Goal: Task Accomplishment & Management: Complete application form

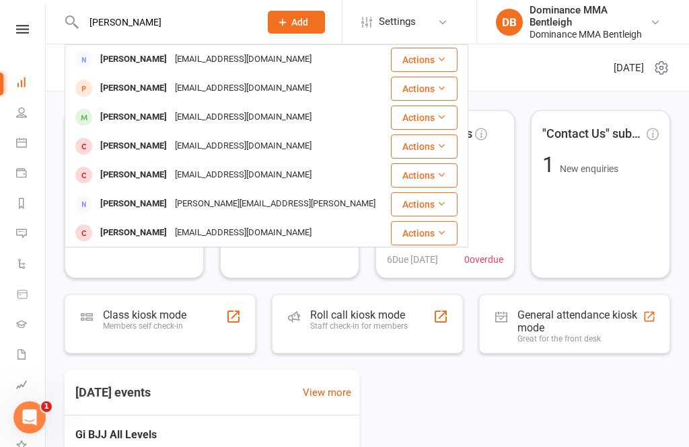
type input "[PERSON_NAME]"
click at [199, 126] on div "[EMAIL_ADDRESS][DOMAIN_NAME]" at bounding box center [243, 118] width 145 height 20
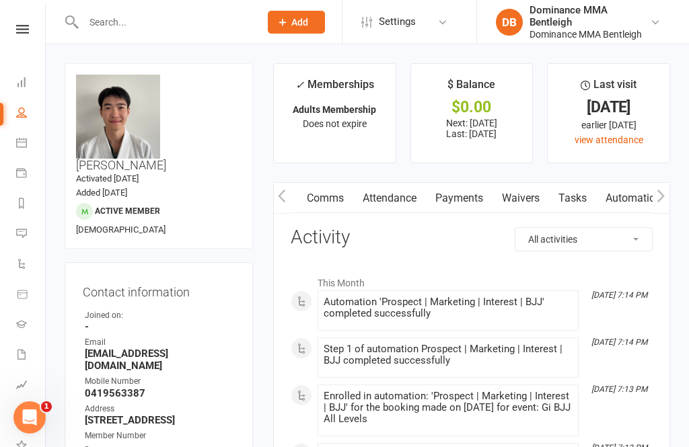
scroll to position [0, 92]
click at [517, 196] on link "Waivers" at bounding box center [505, 198] width 57 height 31
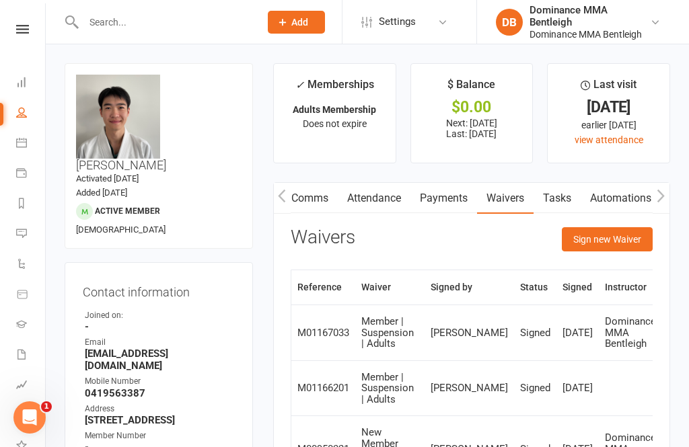
click at [628, 243] on button "Sign new Waiver" at bounding box center [607, 239] width 91 height 24
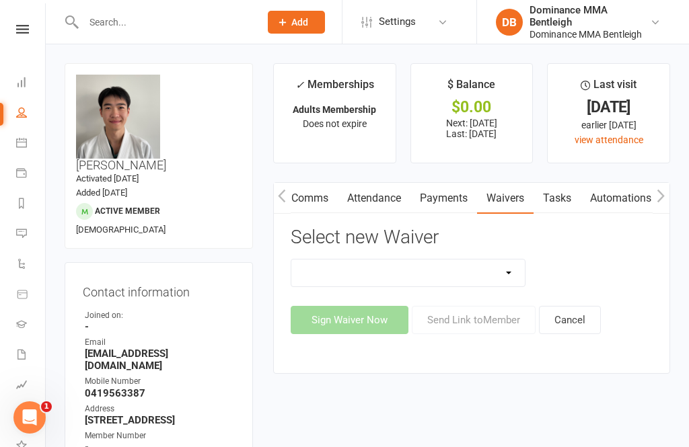
click at [517, 275] on select "Member | Cancellation | Adults Member | Injury Report Form (FOH staff use only)…" at bounding box center [407, 273] width 233 height 27
click at [512, 268] on select "Member | Cancellation | Adults Member | Injury Report Form (FOH staff use only)…" at bounding box center [407, 273] width 233 height 27
select select "7799"
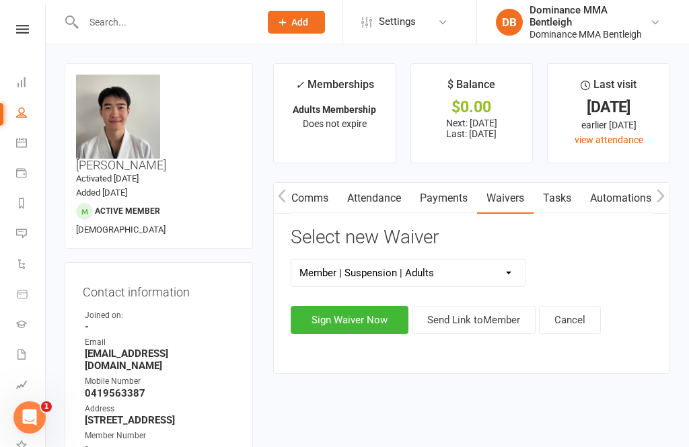
click at [377, 317] on button "Sign Waiver Now" at bounding box center [350, 320] width 118 height 28
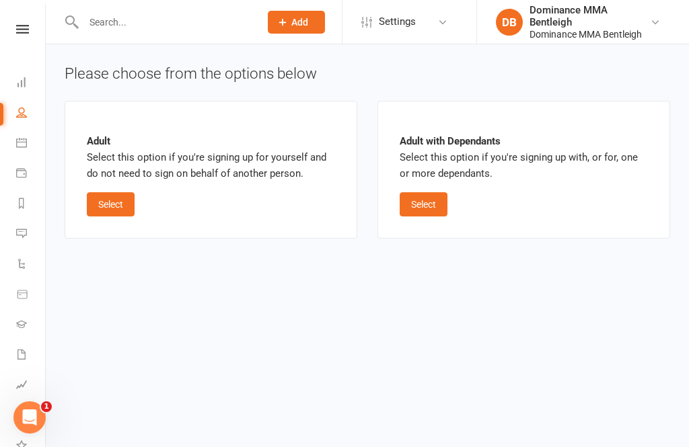
click at [127, 204] on button "Select" at bounding box center [111, 204] width 48 height 24
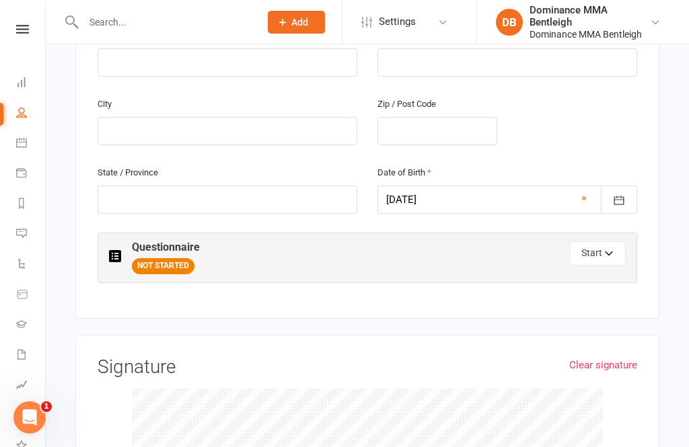
scroll to position [487, 0]
click at [580, 250] on button "Start" at bounding box center [598, 254] width 56 height 24
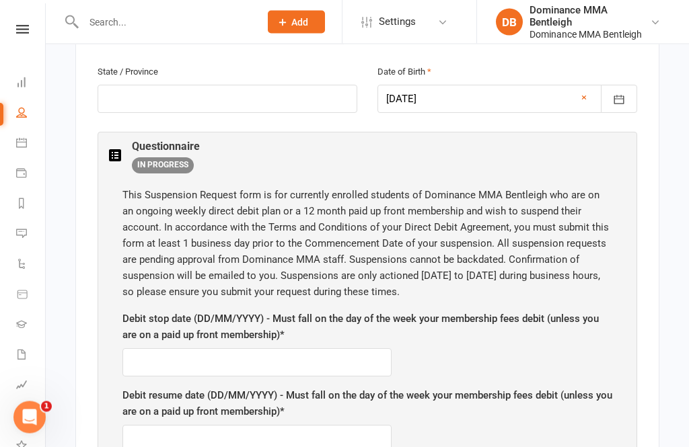
scroll to position [589, 0]
click at [307, 348] on input "text" at bounding box center [256, 362] width 269 height 28
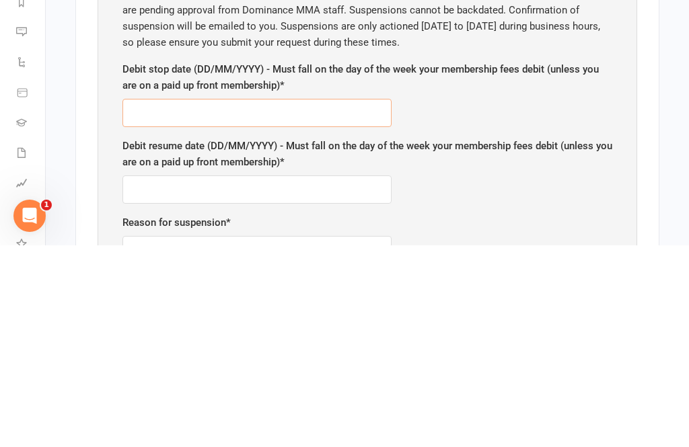
scroll to position [638, 0]
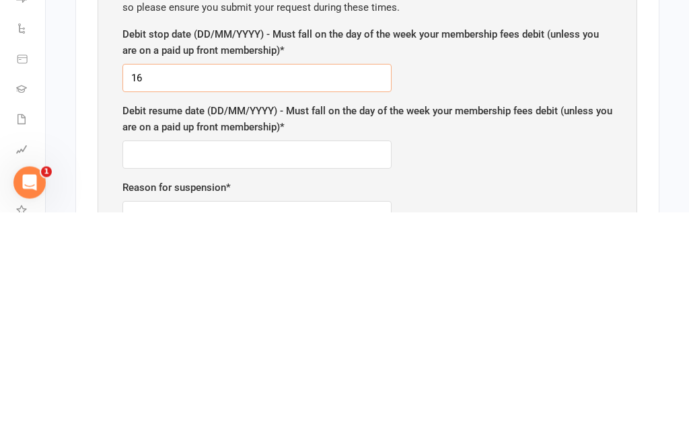
type input "1"
type input "[DATE]"
click at [328, 376] on input "text" at bounding box center [256, 390] width 269 height 28
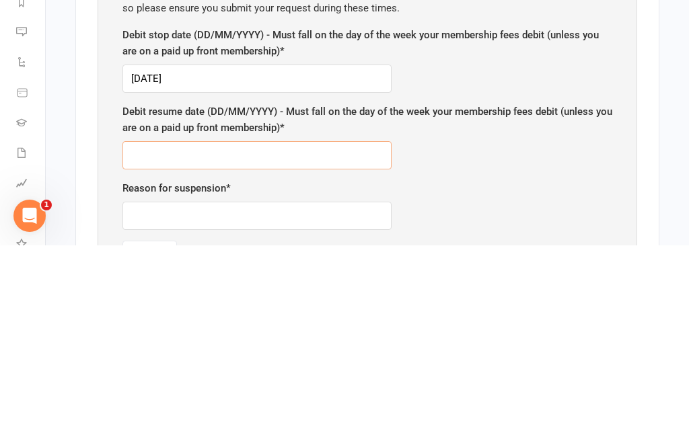
scroll to position [672, 0]
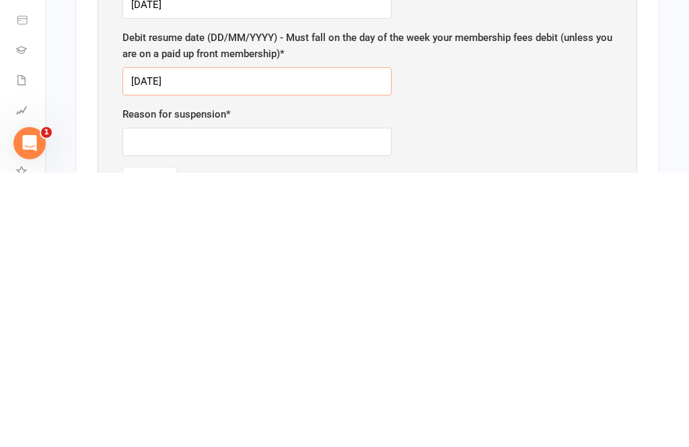
type input "[DATE]"
click at [296, 402] on input "text" at bounding box center [256, 416] width 269 height 28
type input "Holiday"
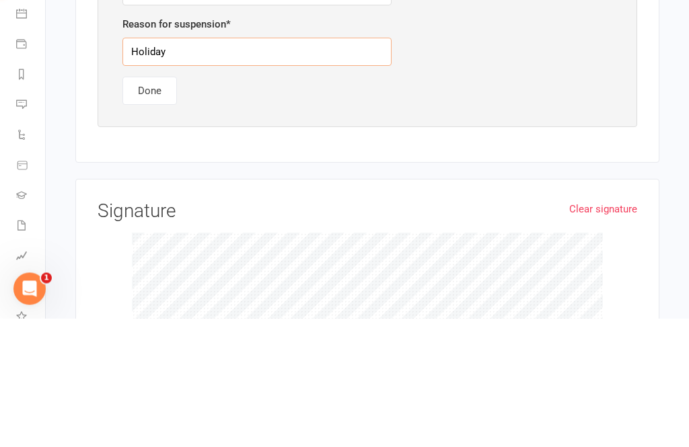
scroll to position [909, 0]
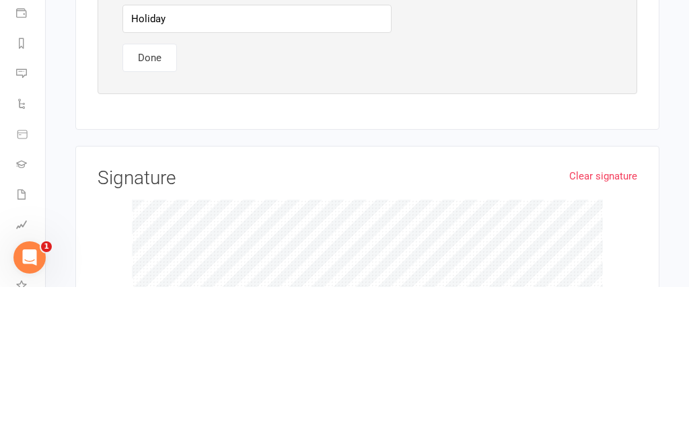
click at [155, 204] on button "Done" at bounding box center [149, 218] width 54 height 28
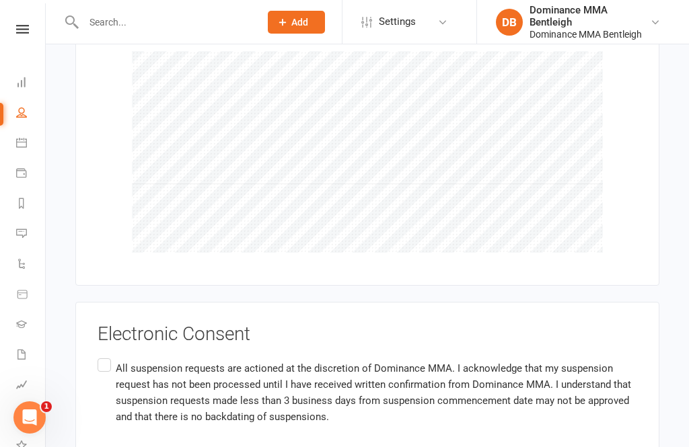
scroll to position [898, 0]
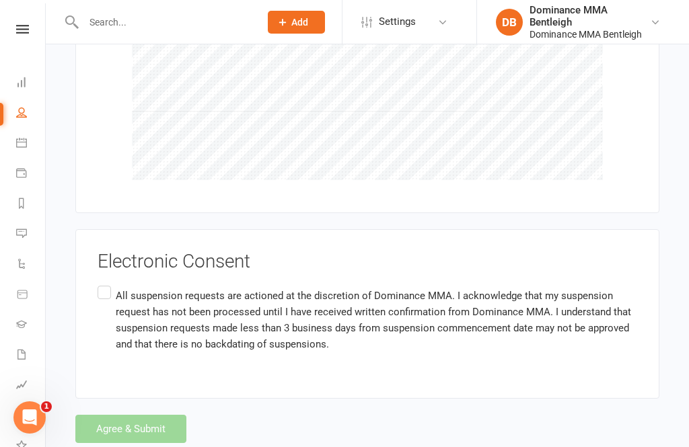
click at [106, 284] on label "All suspension requests are actioned at the discretion of Dominance MMA. I ackn…" at bounding box center [367, 320] width 539 height 75
click at [106, 283] on input "All suspension requests are actioned at the discretion of Dominance MMA. I ackn…" at bounding box center [102, 283] width 9 height 0
click at [127, 418] on button "Agree & Submit" at bounding box center [130, 429] width 111 height 28
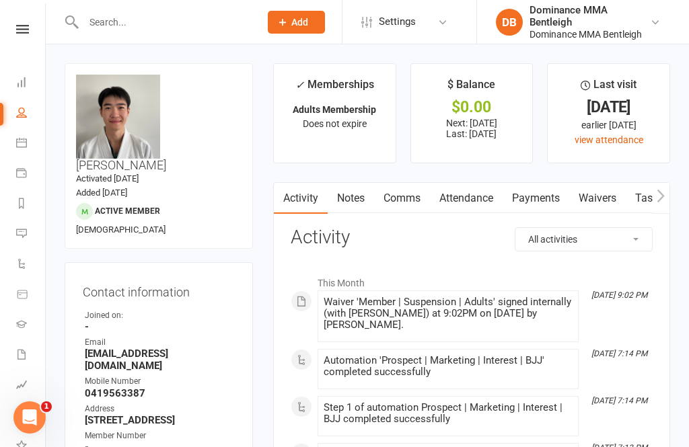
click at [32, 29] on link at bounding box center [23, 29] width 48 height 9
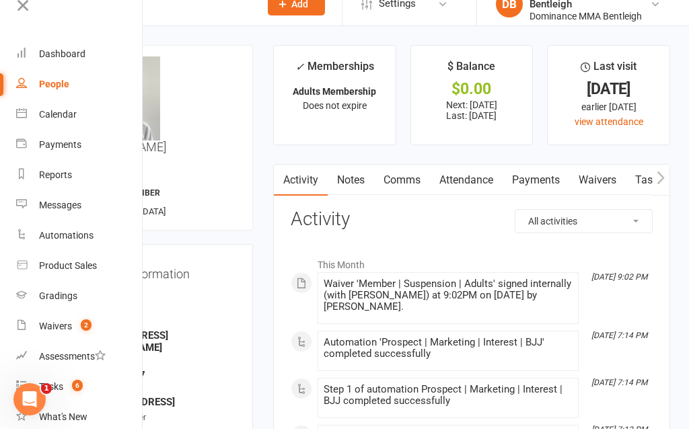
scroll to position [18, 0]
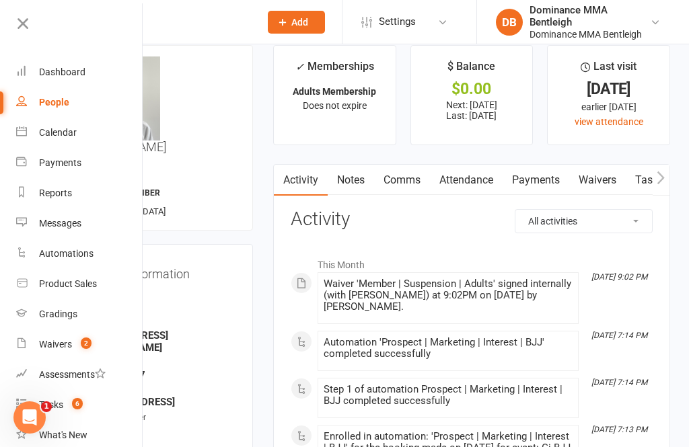
click at [63, 349] on div "Waivers" at bounding box center [55, 344] width 33 height 11
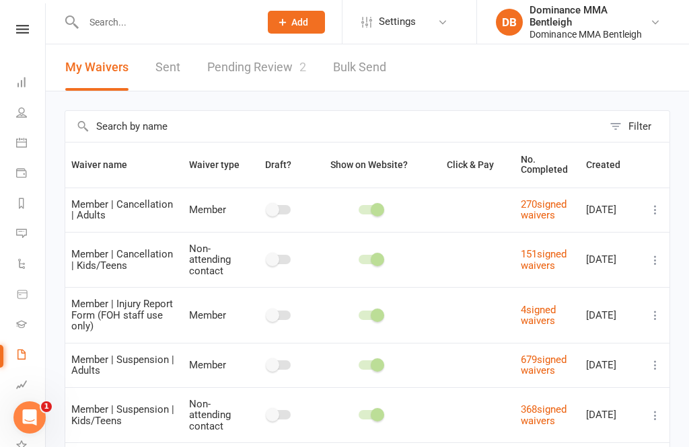
click at [273, 65] on link "Pending Review 2" at bounding box center [256, 67] width 99 height 46
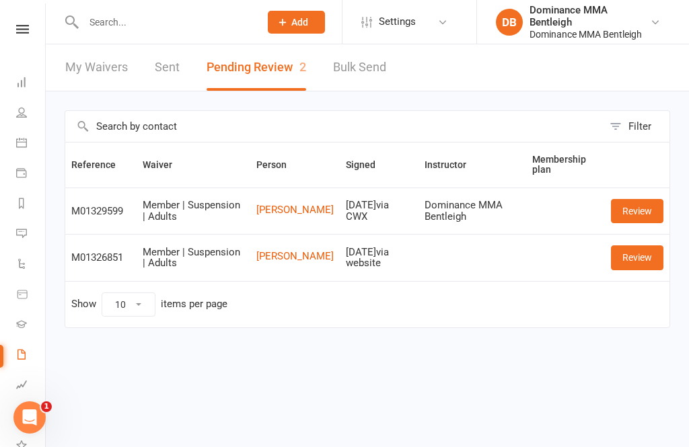
click at [298, 210] on link "[PERSON_NAME]" at bounding box center [294, 209] width 77 height 11
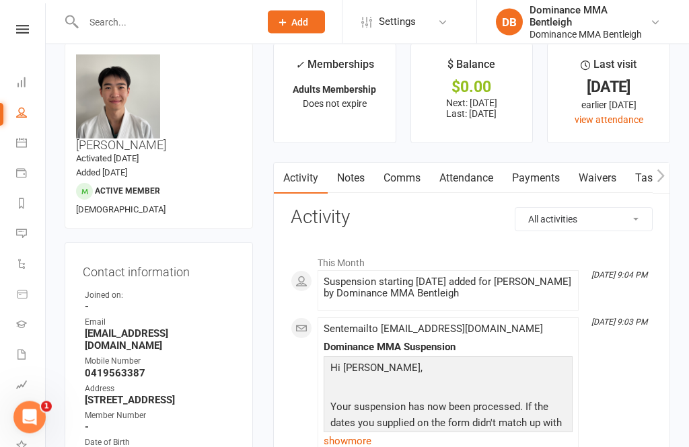
scroll to position [20, 0]
